Goal: Navigation & Orientation: Find specific page/section

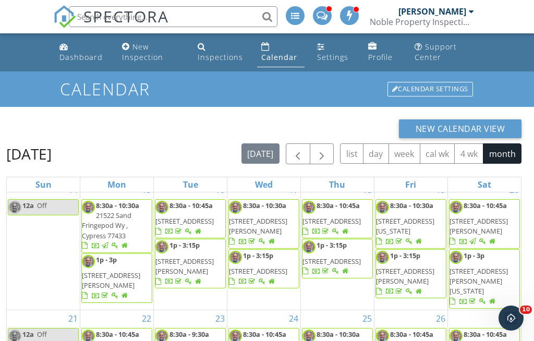
click at [69, 55] on div "Dashboard" at bounding box center [80, 57] width 43 height 10
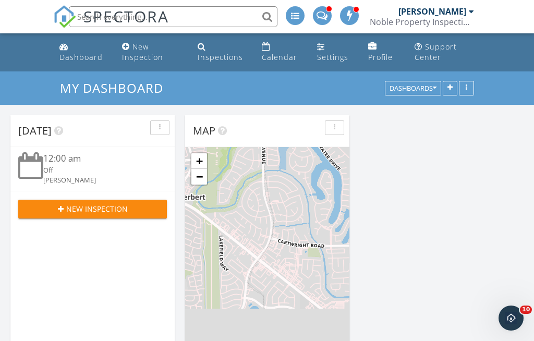
click at [283, 57] on div "Calendar" at bounding box center [279, 57] width 35 height 10
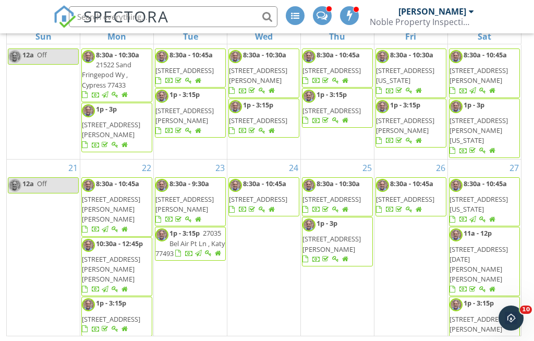
scroll to position [258, 0]
